Goal: Task Accomplishment & Management: Use online tool/utility

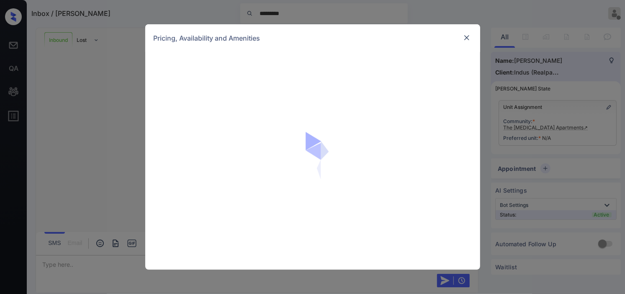
scroll to position [1039, 0]
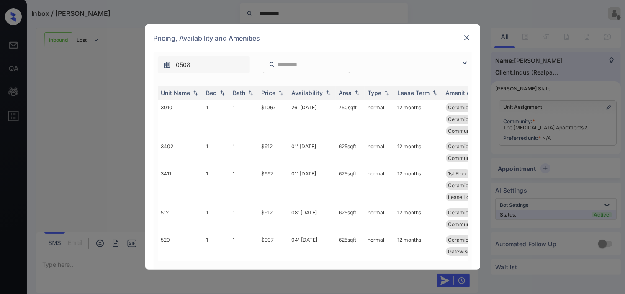
click at [465, 66] on img at bounding box center [464, 63] width 10 height 10
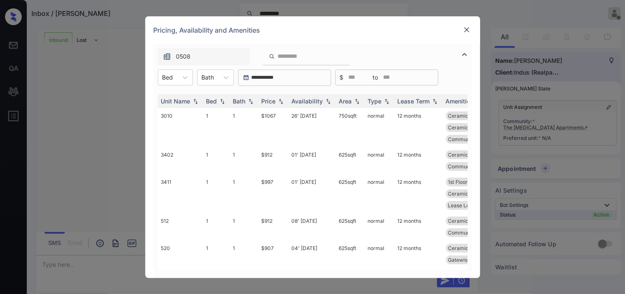
click at [176, 80] on div "Bed" at bounding box center [167, 77] width 19 height 12
click at [179, 99] on div "1" at bounding box center [175, 97] width 35 height 15
click at [280, 102] on img at bounding box center [281, 101] width 8 height 6
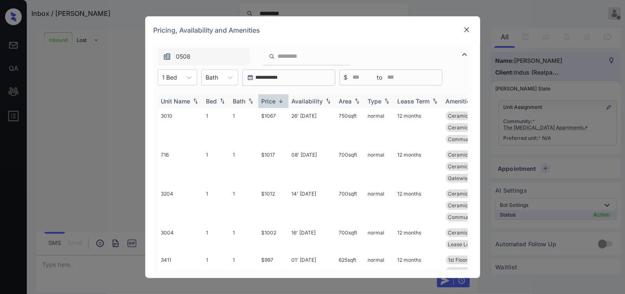
click at [280, 102] on img at bounding box center [281, 101] width 8 height 6
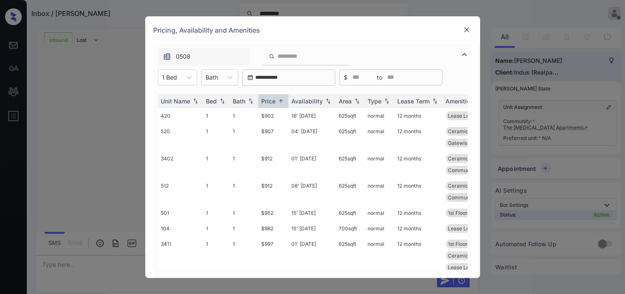
click at [346, 36] on div "Pricing, Availability and Amenities" at bounding box center [312, 30] width 335 height 28
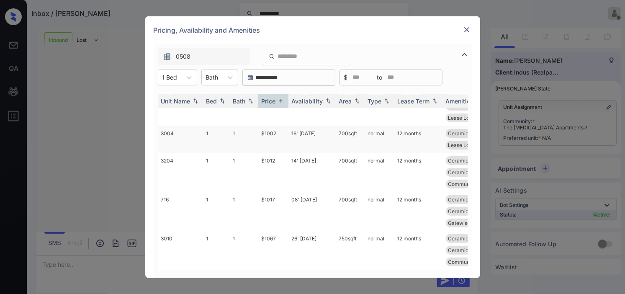
scroll to position [16, 0]
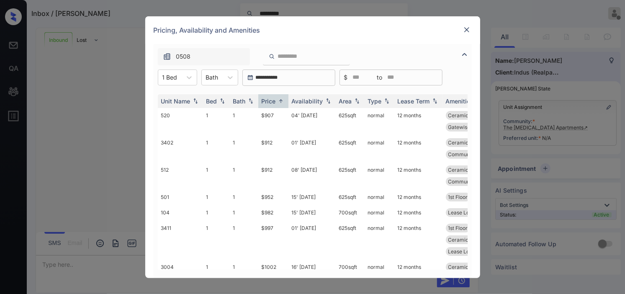
click at [459, 31] on div "Pricing, Availability and Amenities" at bounding box center [312, 30] width 335 height 28
click at [462, 27] on div at bounding box center [467, 30] width 10 height 10
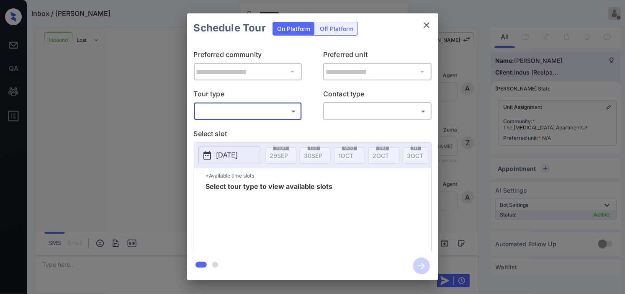
scroll to position [1039, 0]
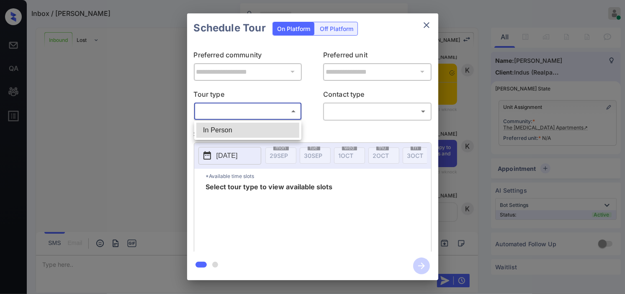
click at [262, 106] on body "Inbox / [PERSON_NAME] [PERSON_NAME] Online Set yourself offline Set yourself on…" at bounding box center [312, 147] width 625 height 294
click at [255, 129] on li "In Person" at bounding box center [247, 130] width 103 height 15
type input "********"
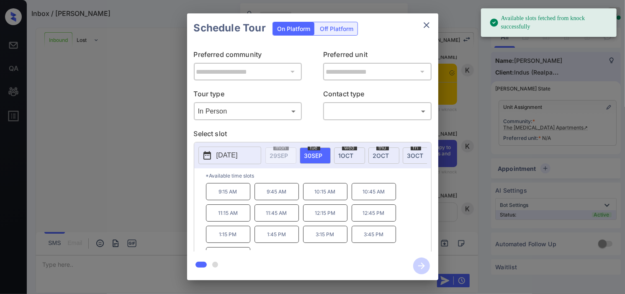
click at [211, 154] on icon at bounding box center [207, 155] width 10 height 10
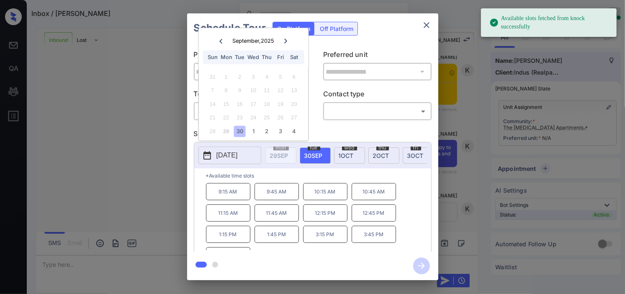
click at [283, 40] on icon at bounding box center [285, 40] width 5 height 5
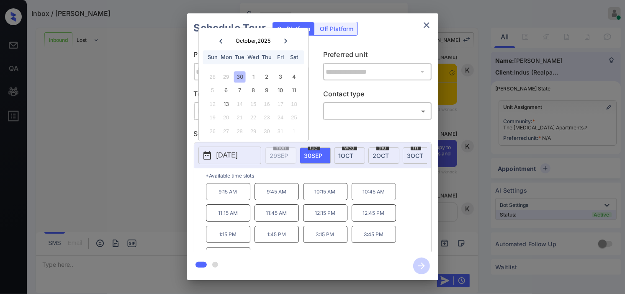
click at [160, 118] on div "**********" at bounding box center [312, 146] width 625 height 293
